Goal: Obtain resource: Download file/media

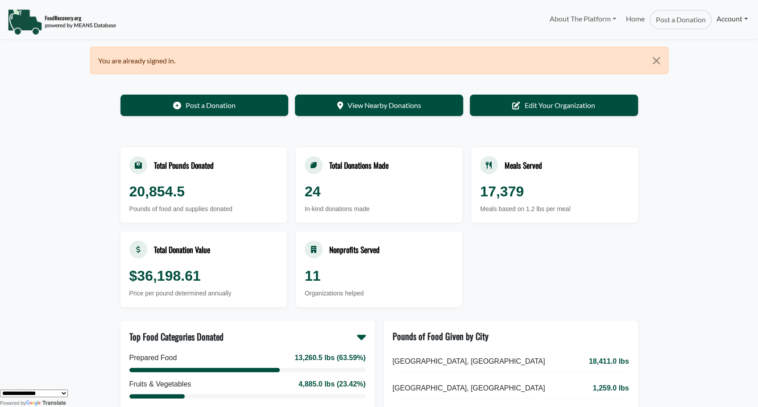
click at [723, 18] on link "Account" at bounding box center [731, 19] width 41 height 18
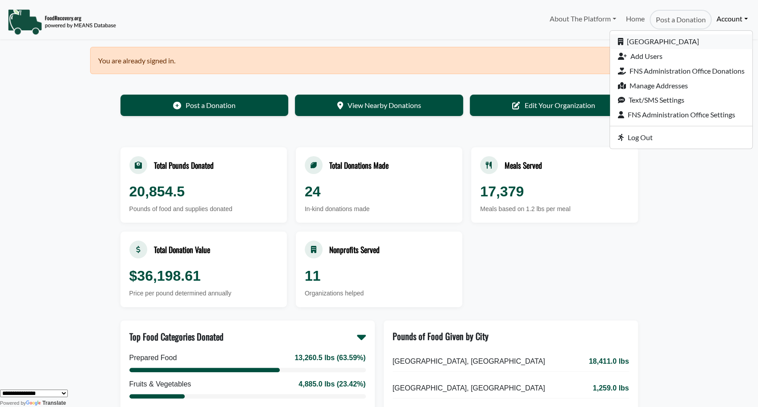
click at [643, 39] on link "[GEOGRAPHIC_DATA]" at bounding box center [681, 41] width 142 height 15
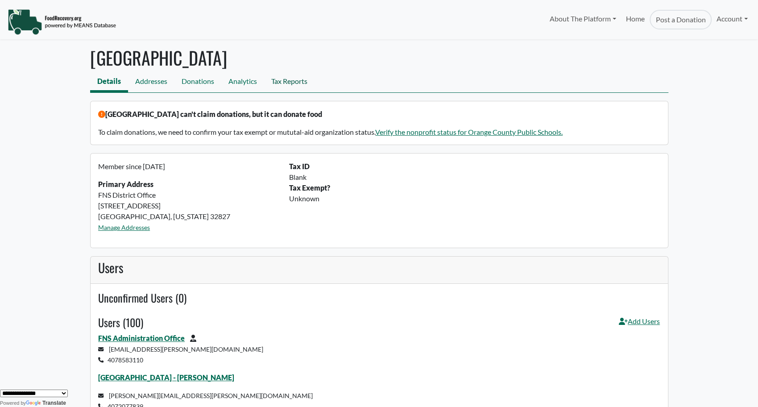
click at [293, 81] on link "Tax Reports" at bounding box center [289, 82] width 50 height 20
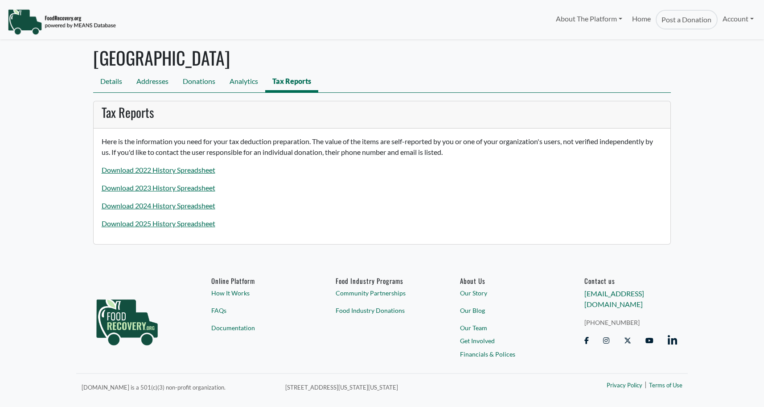
select select "Language Translate Widget"
click at [161, 221] on link "Download 2025 History Spreadsheet" at bounding box center [159, 223] width 114 height 8
click at [128, 226] on link "Download 2025 History Spreadsheet" at bounding box center [159, 223] width 114 height 8
